Goal: Transaction & Acquisition: Subscribe to service/newsletter

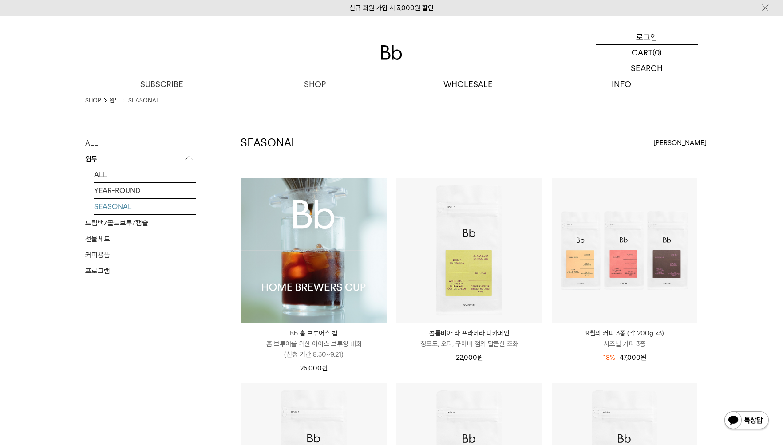
click at [652, 40] on p "로그인" at bounding box center [646, 36] width 21 height 15
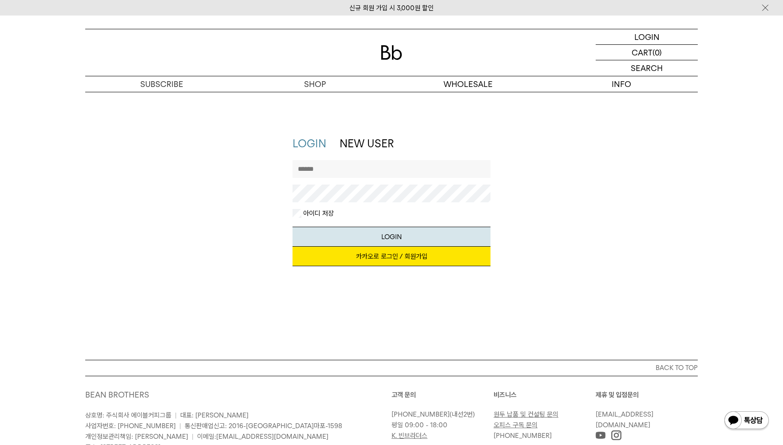
click at [365, 259] on link "카카오로 로그인 / 회원가입" at bounding box center [391, 257] width 198 height 20
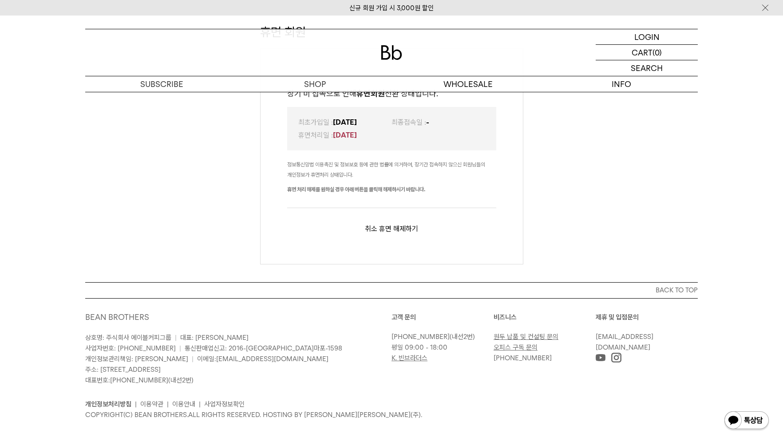
click at [396, 226] on button "휴면 해제하기" at bounding box center [398, 228] width 39 height 8
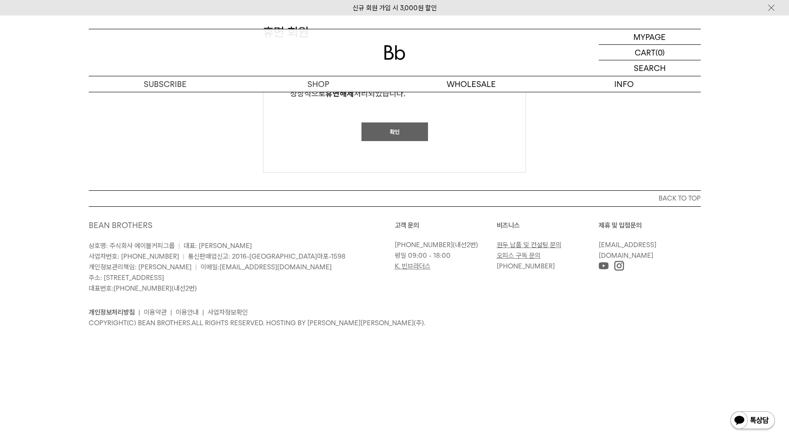
click at [386, 134] on button "확인" at bounding box center [395, 131] width 67 height 19
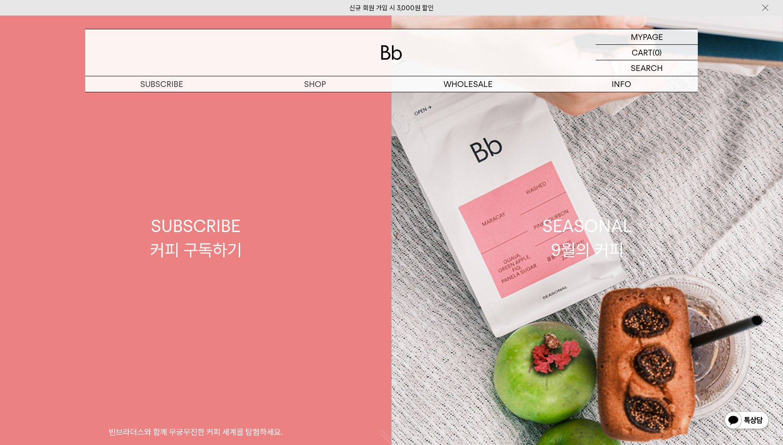
click at [216, 232] on div "SUBSCRIBE 커피 구독하기" at bounding box center [196, 237] width 92 height 47
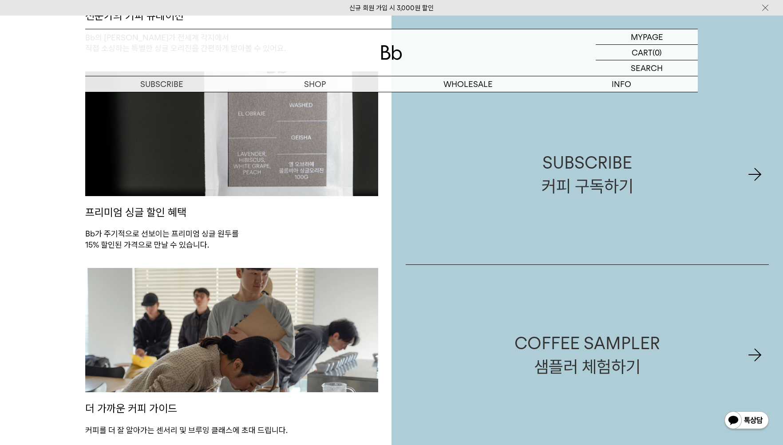
scroll to position [651, 0]
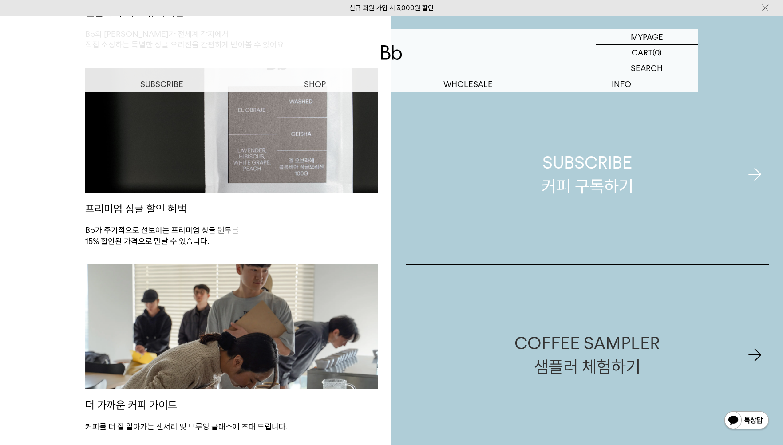
click at [620, 185] on div "SUBSCRIBE 커피 구독하기" at bounding box center [587, 174] width 92 height 47
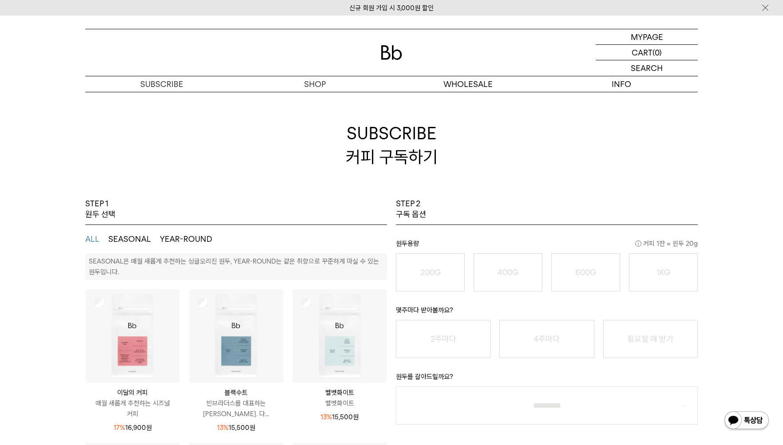
click at [126, 240] on button "SEASONAL" at bounding box center [129, 239] width 43 height 11
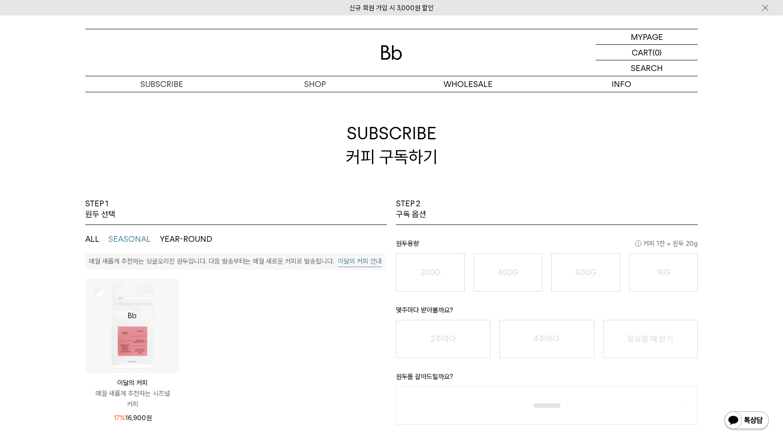
click at [173, 236] on button "YEAR-ROUND" at bounding box center [186, 239] width 52 height 11
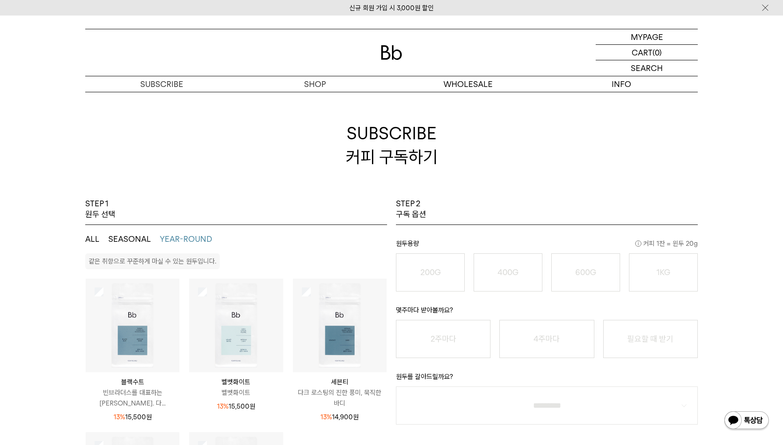
click at [91, 240] on button "ALL" at bounding box center [92, 239] width 14 height 11
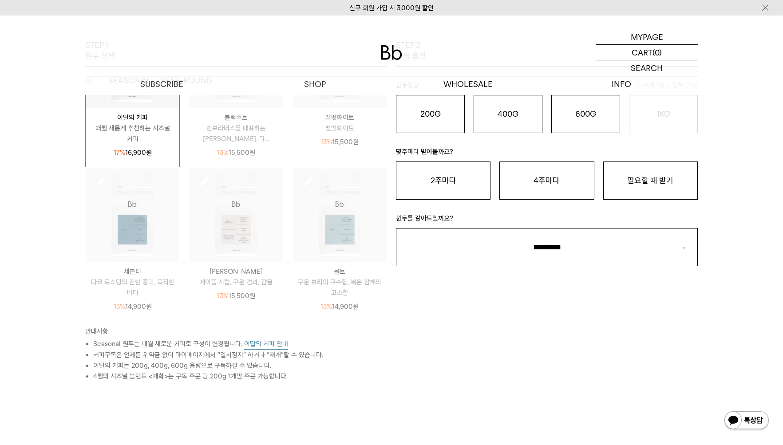
scroll to position [163, 0]
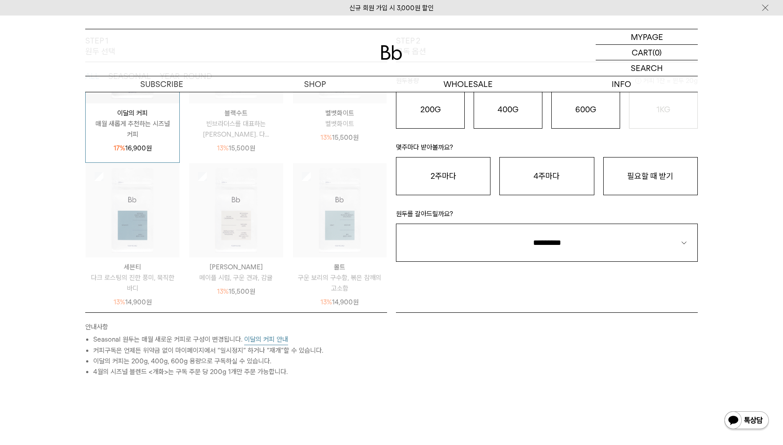
click at [271, 335] on button "이달의 커피 안내" at bounding box center [266, 339] width 44 height 11
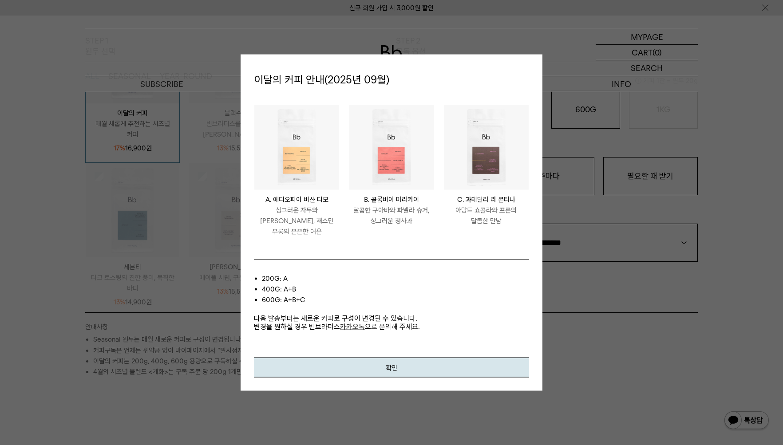
drag, startPoint x: 366, startPoint y: 360, endPoint x: 363, endPoint y: 372, distance: 12.3
click at [362, 366] on button "확인" at bounding box center [391, 368] width 275 height 20
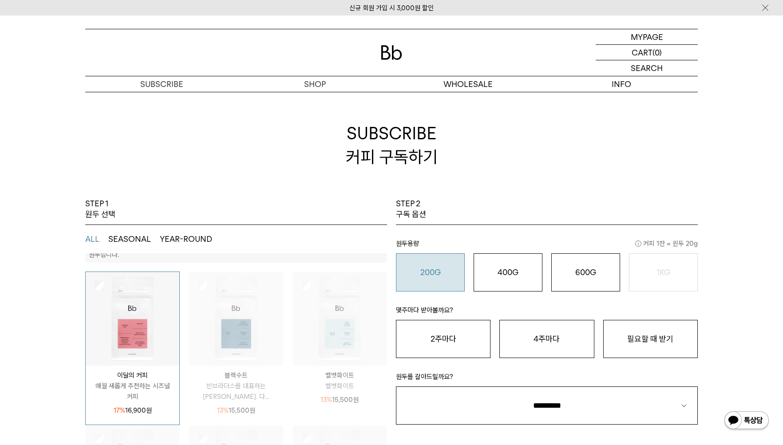
scroll to position [0, 0]
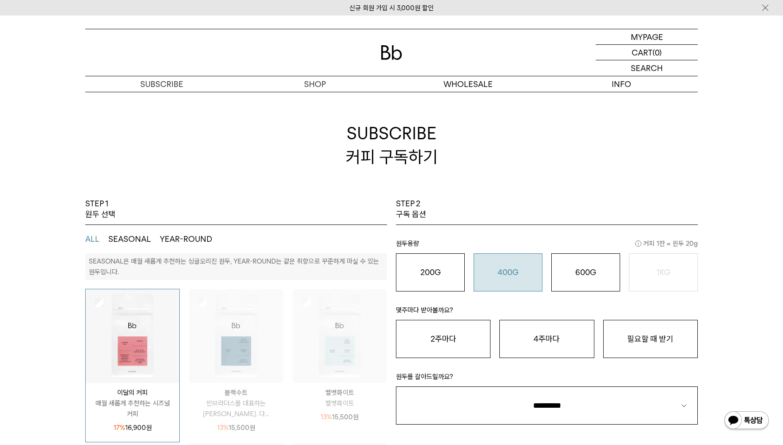
click at [512, 267] on o "400G" at bounding box center [507, 271] width 21 height 9
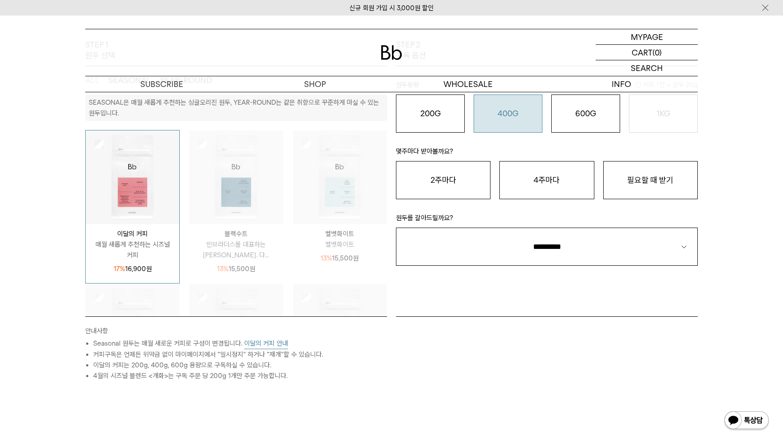
scroll to position [163, 0]
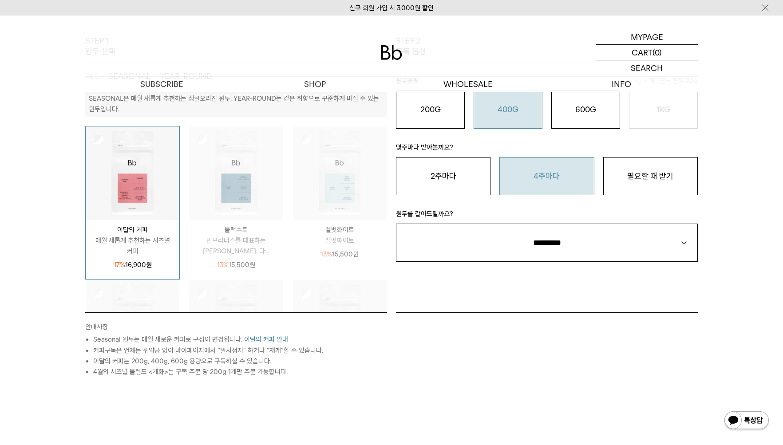
click at [558, 178] on button "4주마다" at bounding box center [546, 176] width 94 height 38
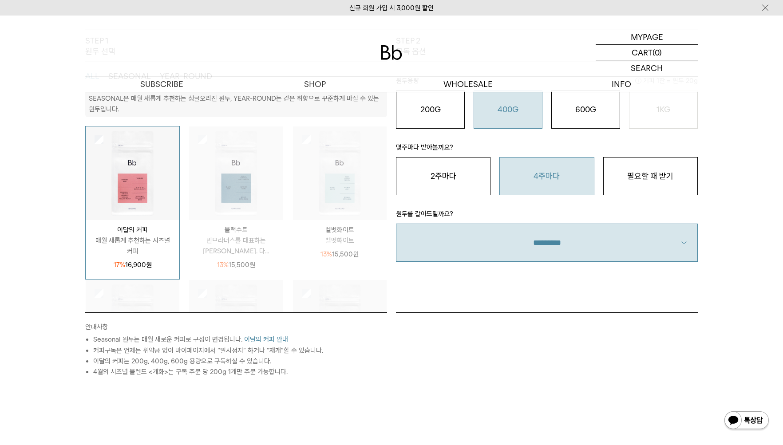
drag, startPoint x: 575, startPoint y: 244, endPoint x: 547, endPoint y: 261, distance: 32.9
click at [569, 247] on select "**********" at bounding box center [547, 243] width 302 height 38
select select "**"
click at [396, 224] on select "**********" at bounding box center [547, 243] width 302 height 38
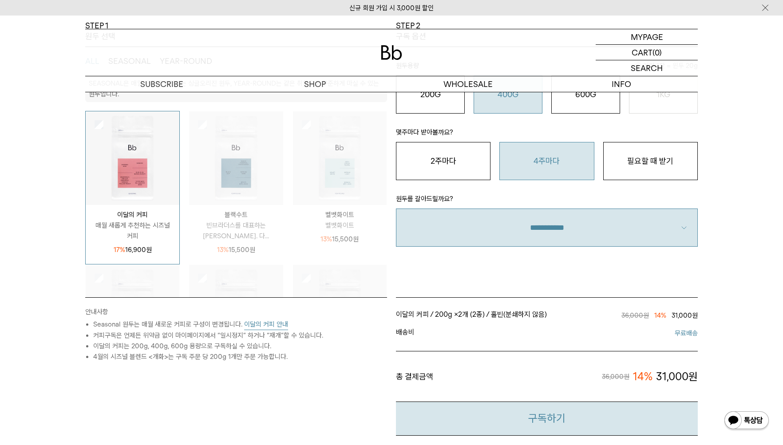
scroll to position [0, 0]
